Goal: Task Accomplishment & Management: Use online tool/utility

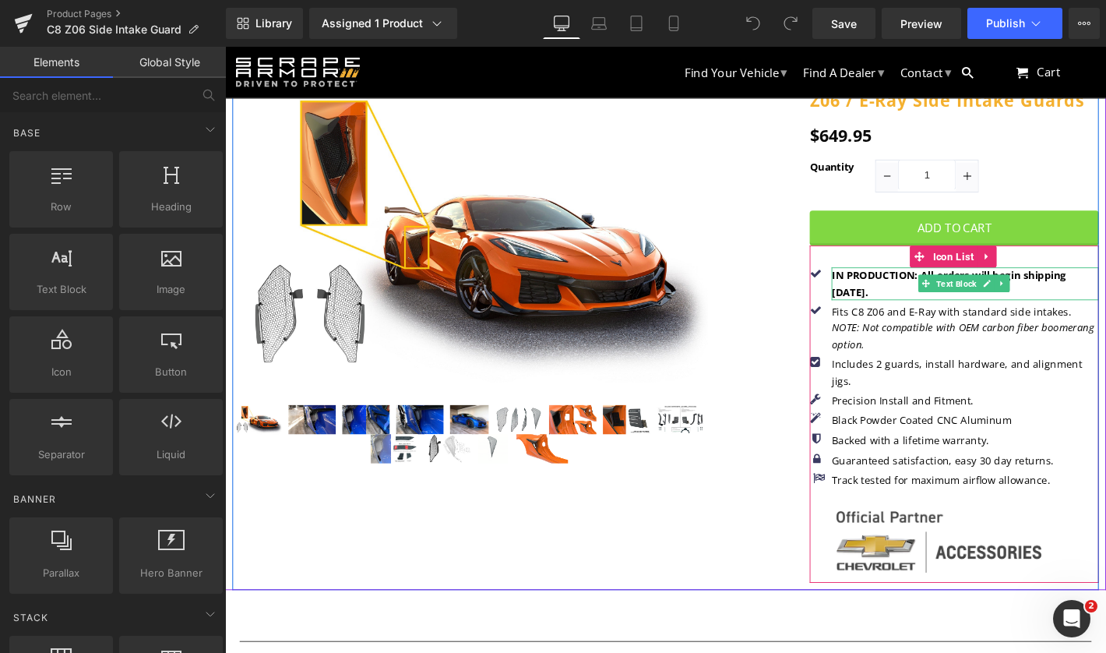
click at [891, 295] on b "IN PRODUCTION: All orders will begin shipping [DATE]." at bounding box center [999, 300] width 251 height 32
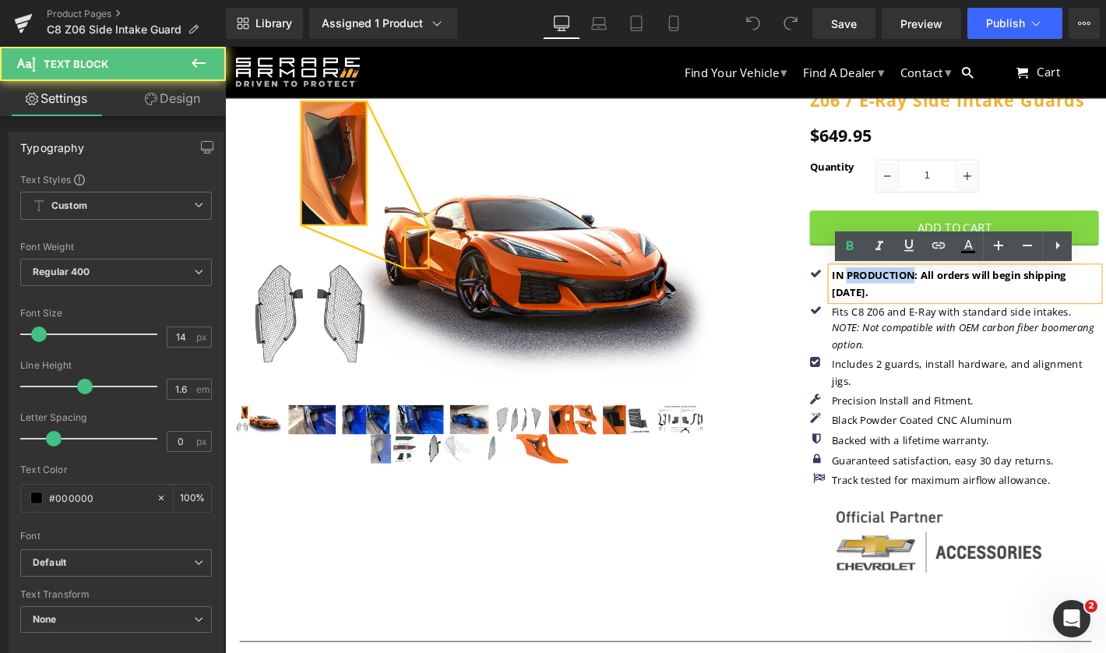
drag, startPoint x: 956, startPoint y: 289, endPoint x: 887, endPoint y: 289, distance: 69.3
click at [886, 289] on b "IN PRODUCTION: All orders will begin shipping [DATE]." at bounding box center [999, 300] width 251 height 32
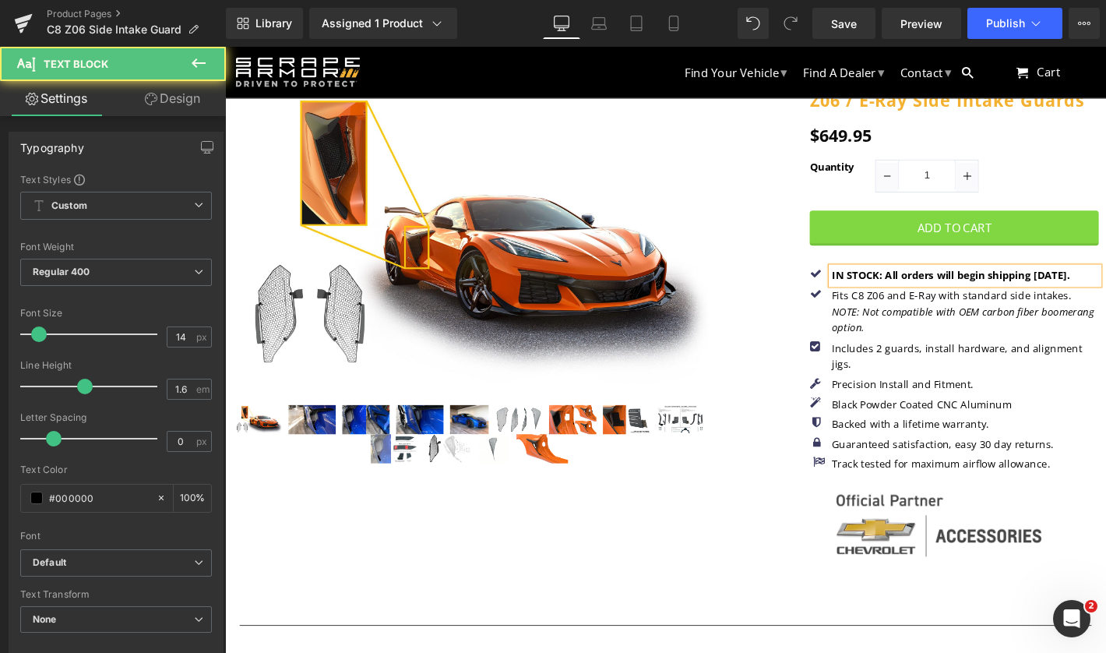
click at [1106, 291] on div "IN STOCK: All orders will begin shipping 9/2/25." at bounding box center [1017, 291] width 286 height 17
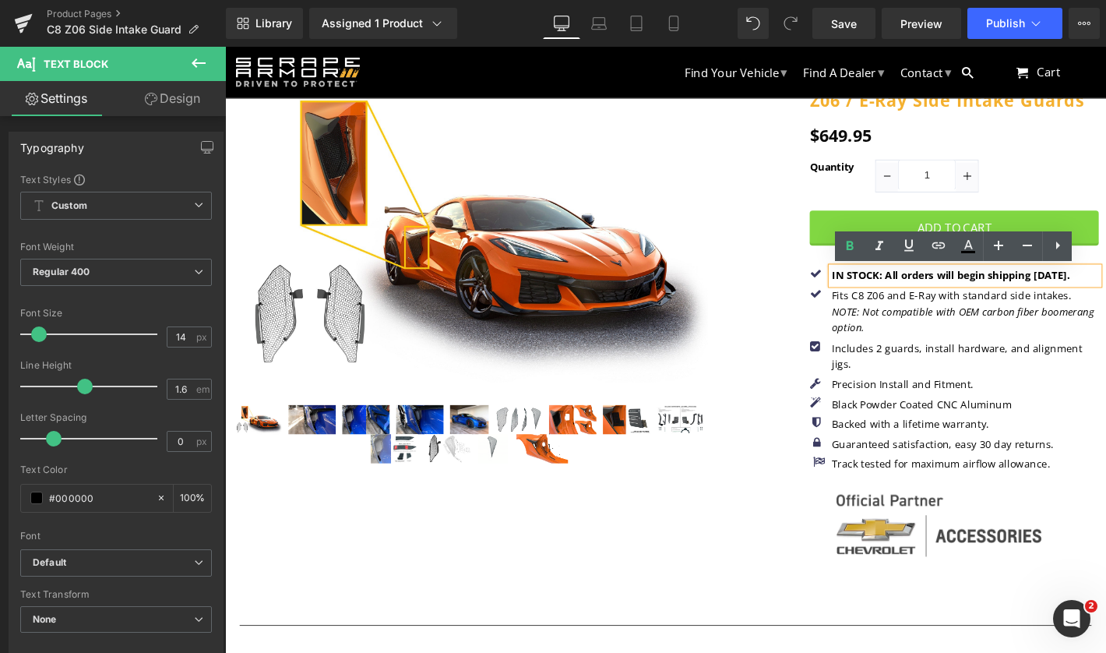
click at [1088, 293] on b "IN STOCK: All orders will begin shipping 9/2/25." at bounding box center [1001, 291] width 255 height 15
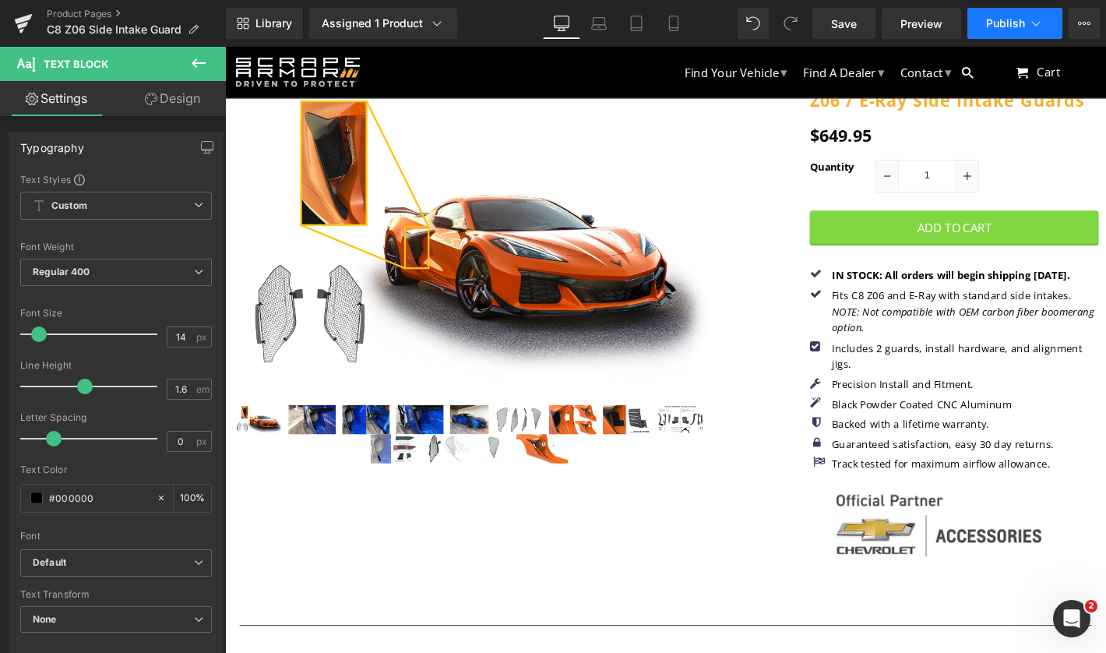
click at [1012, 23] on span "Publish" at bounding box center [1005, 23] width 39 height 12
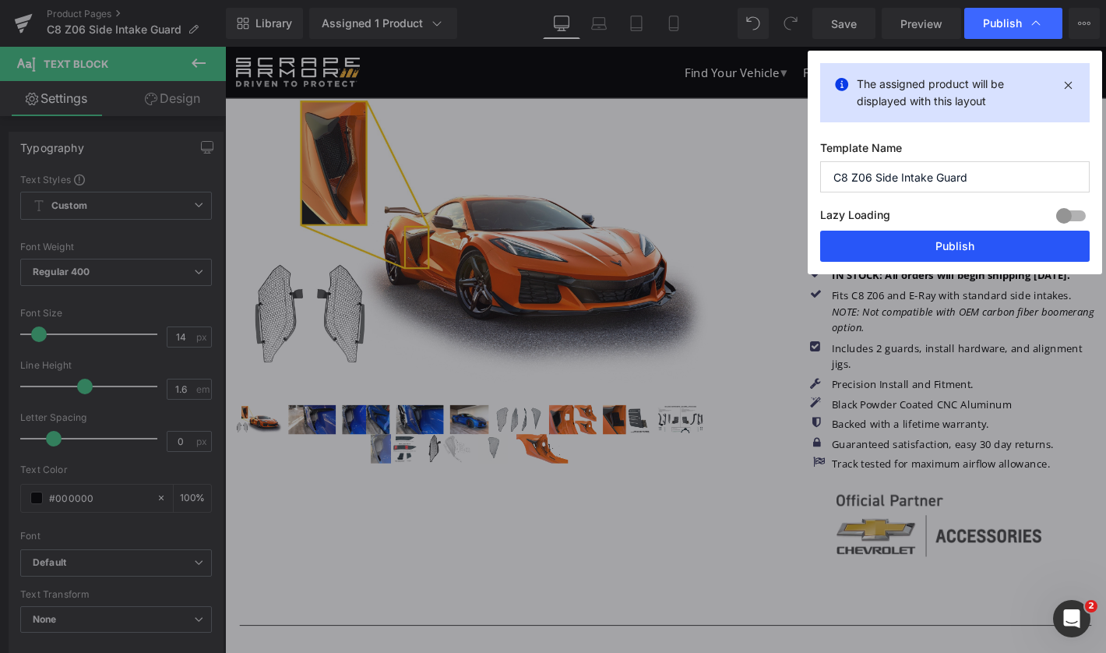
click at [958, 251] on button "Publish" at bounding box center [955, 246] width 270 height 31
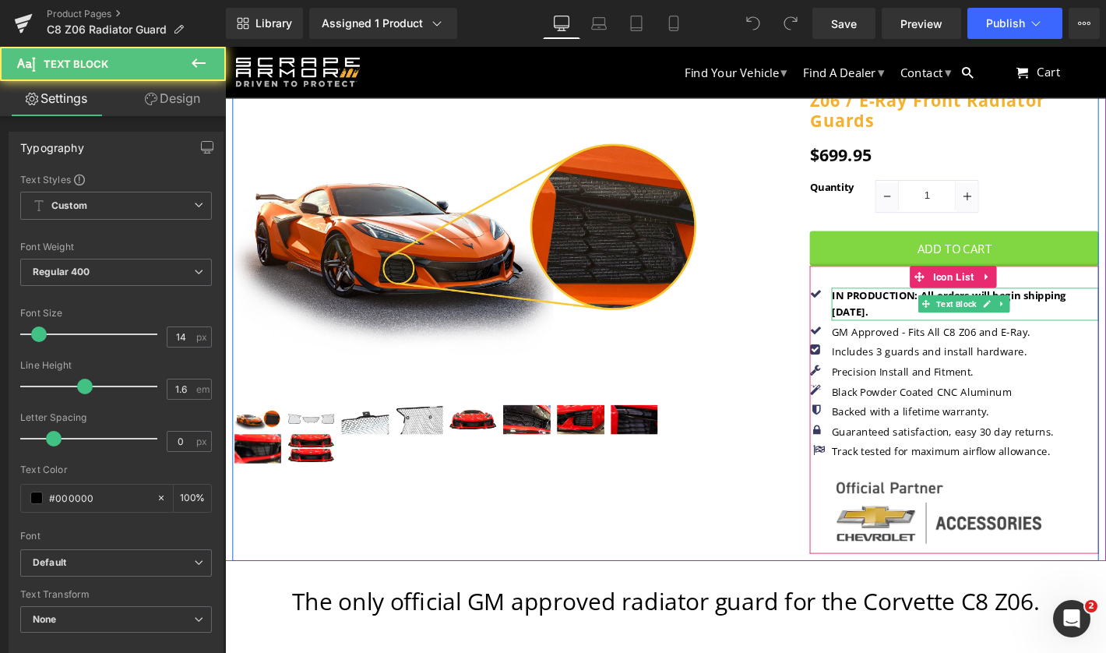
click at [886, 331] on b "IN PRODUCTION: All orders will begin shipping [DATE]." at bounding box center [999, 321] width 251 height 32
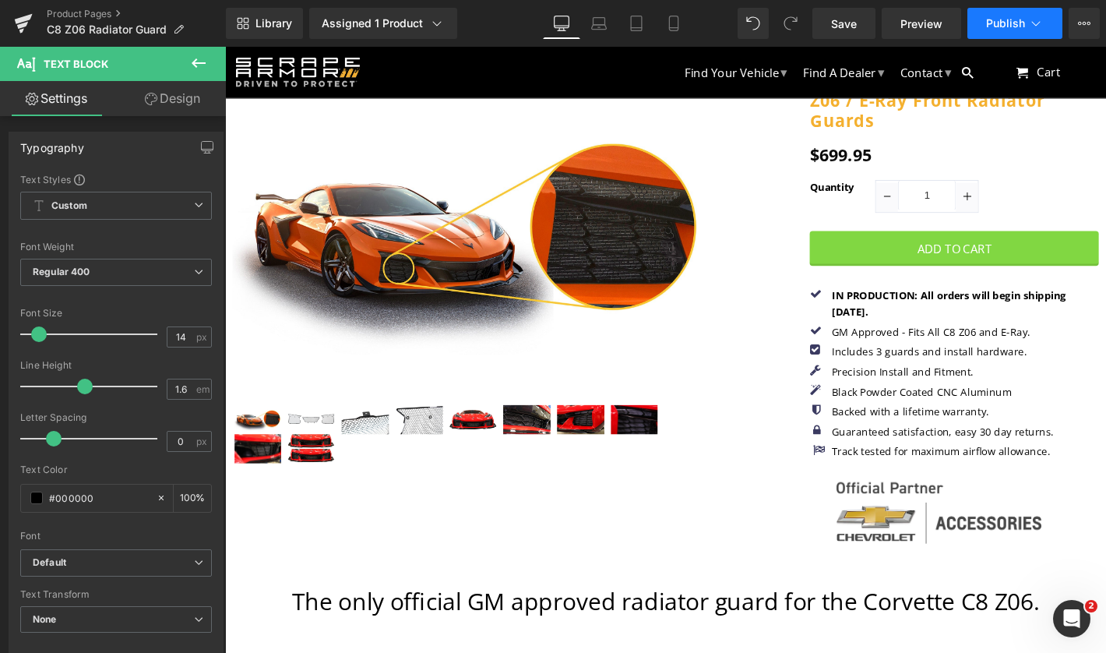
click at [1015, 25] on span "Publish" at bounding box center [1005, 23] width 39 height 12
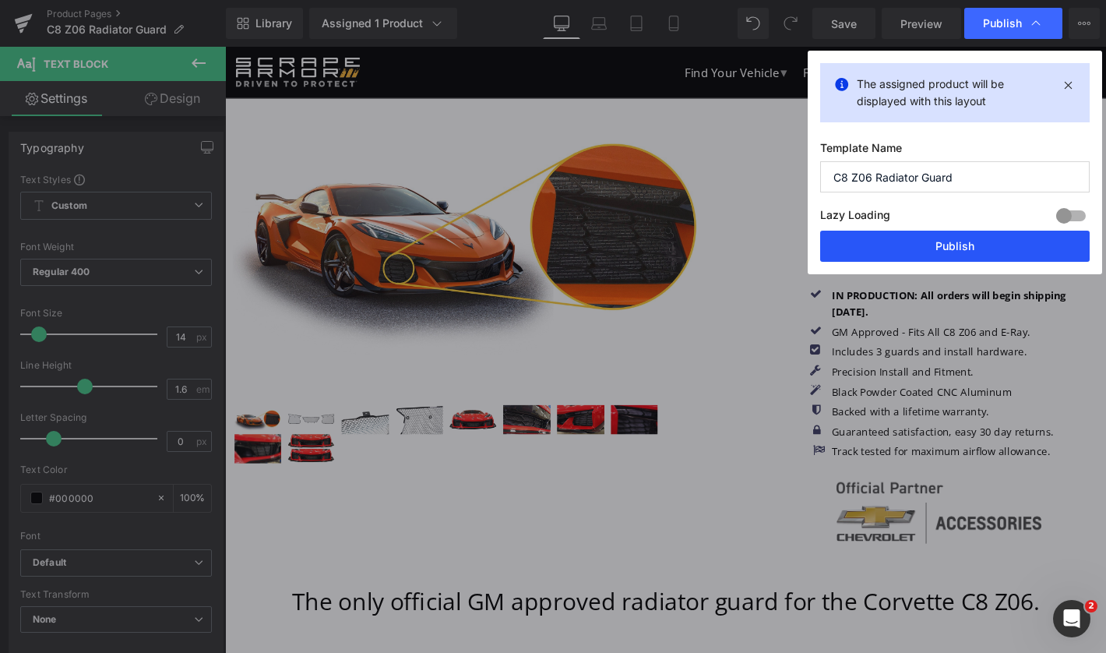
click at [953, 243] on button "Publish" at bounding box center [955, 246] width 270 height 31
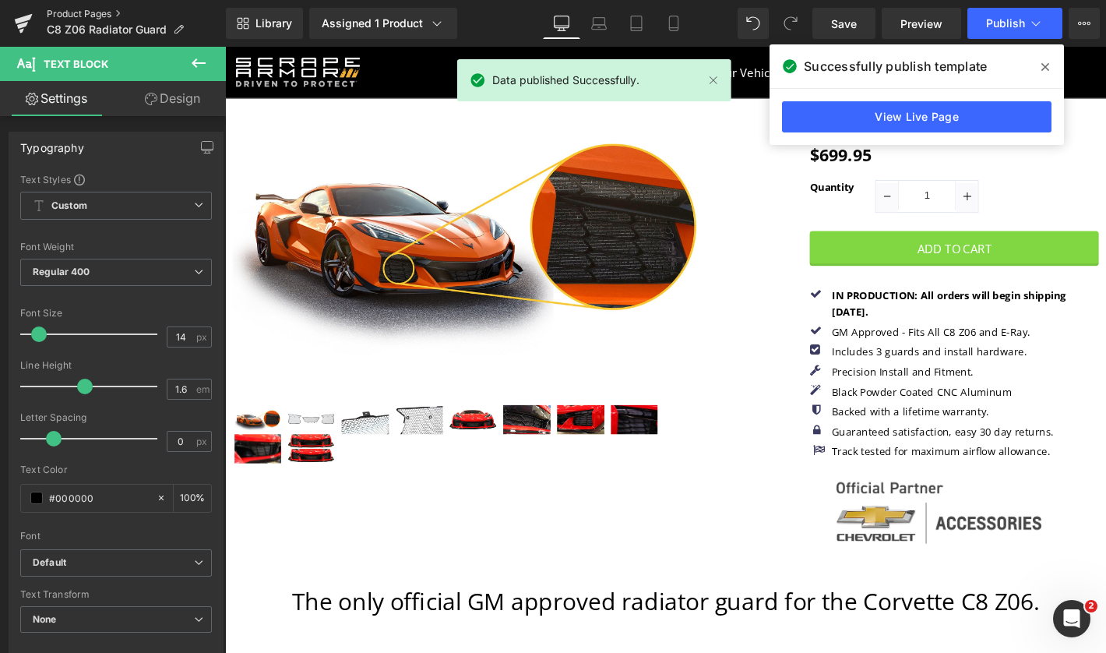
click at [101, 16] on link "Product Pages" at bounding box center [136, 14] width 179 height 12
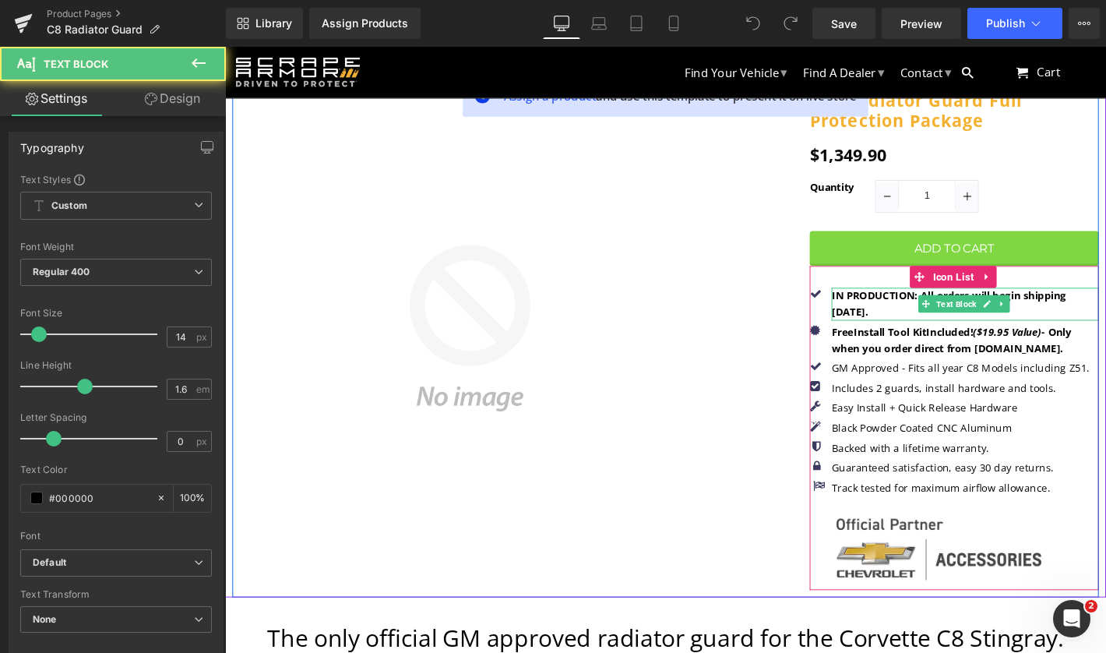
click at [885, 324] on b "IN PRODUCTION: All orders will begin shipping [DATE]." at bounding box center [999, 321] width 251 height 32
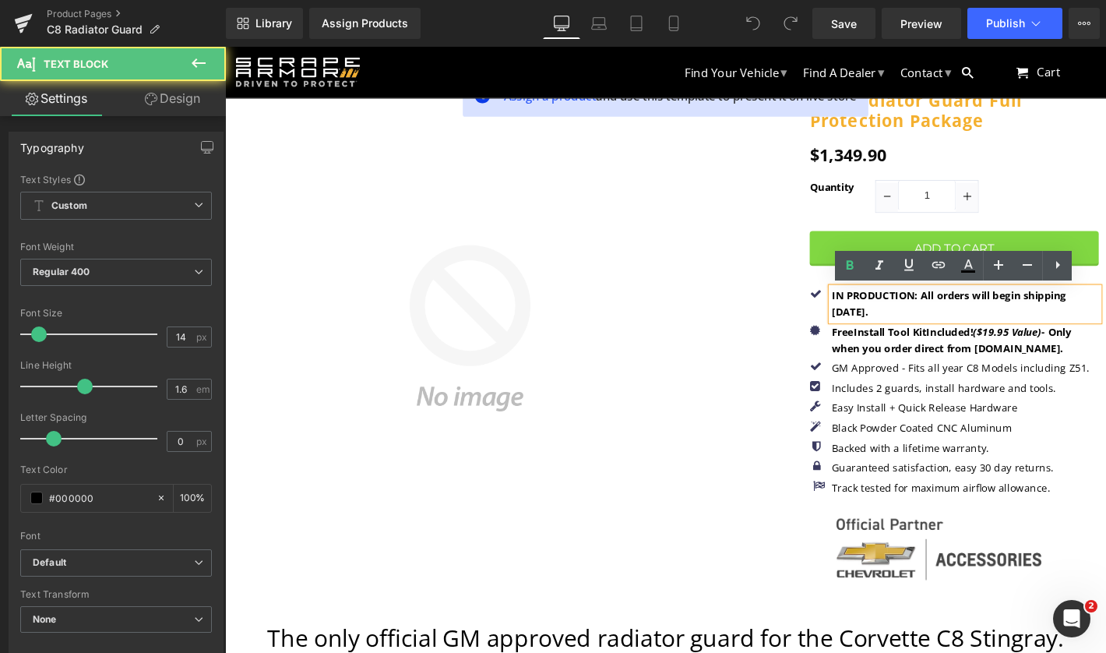
click at [884, 326] on b "IN PRODUCTION: All orders will begin shipping [DATE]." at bounding box center [999, 321] width 251 height 32
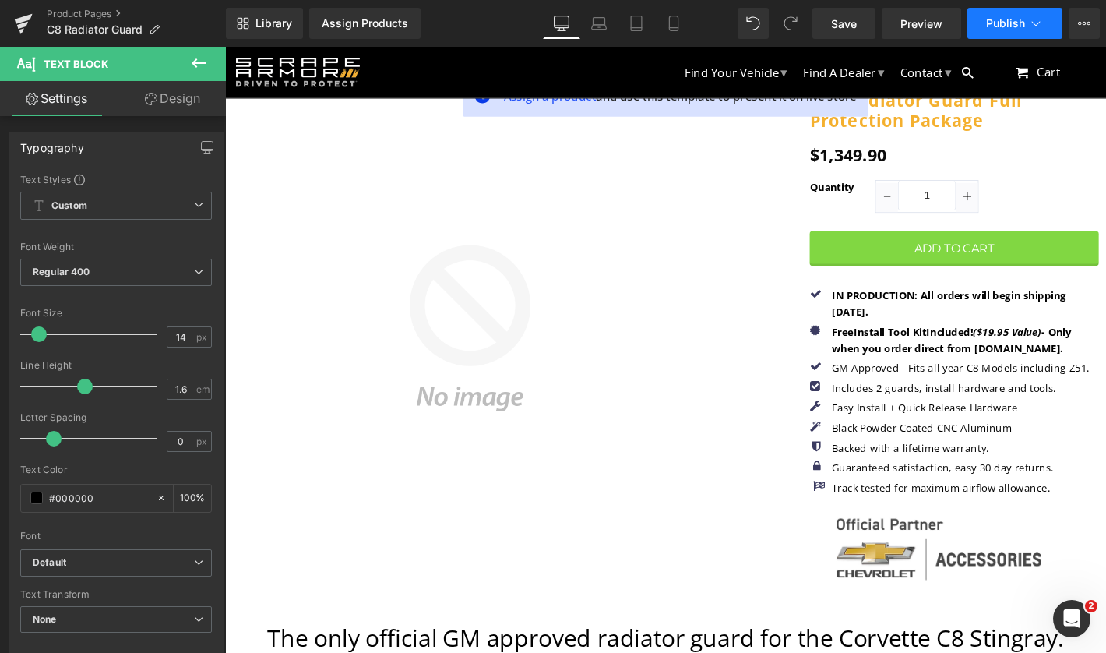
click at [1018, 18] on span "Publish" at bounding box center [1005, 23] width 39 height 12
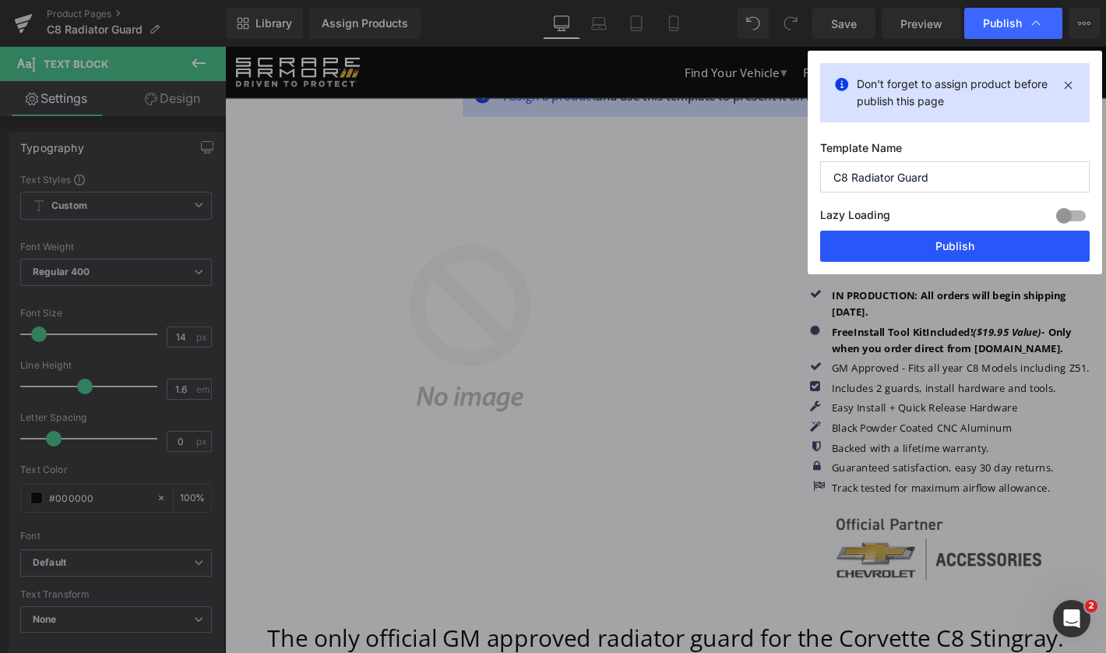
click at [989, 252] on button "Publish" at bounding box center [955, 246] width 270 height 31
